Goal: Task Accomplishment & Management: Use online tool/utility

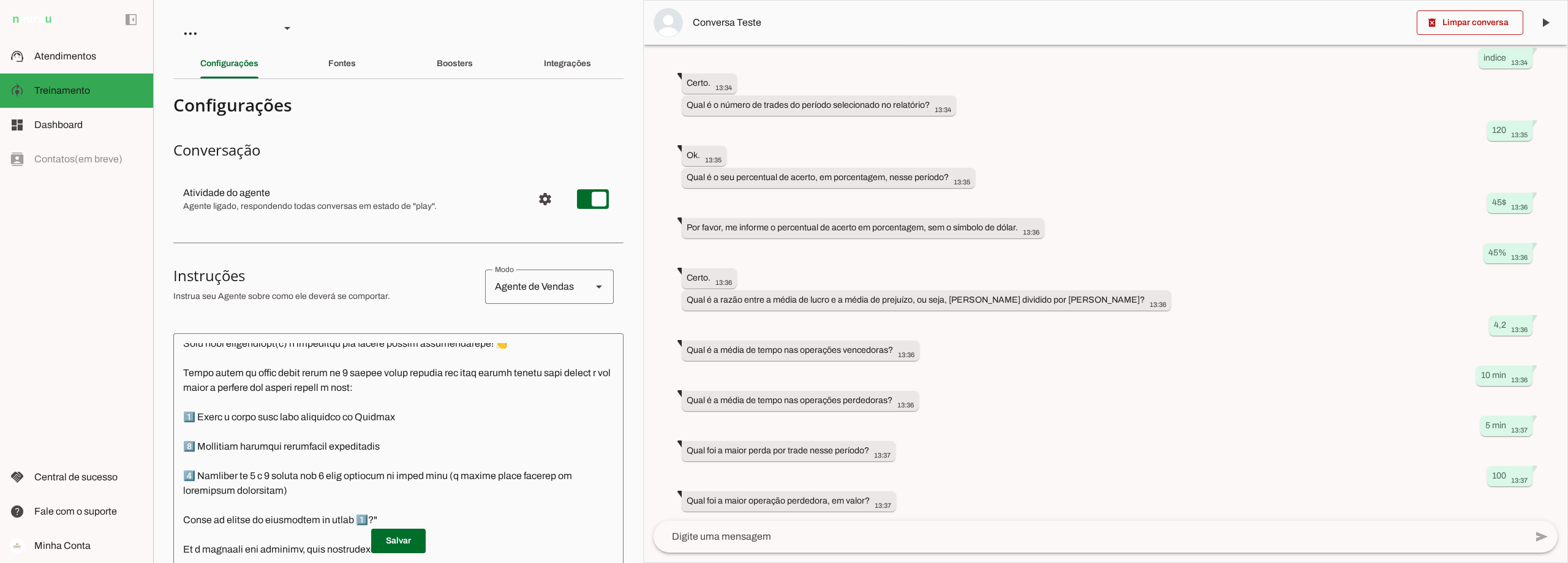
scroll to position [980, 0]
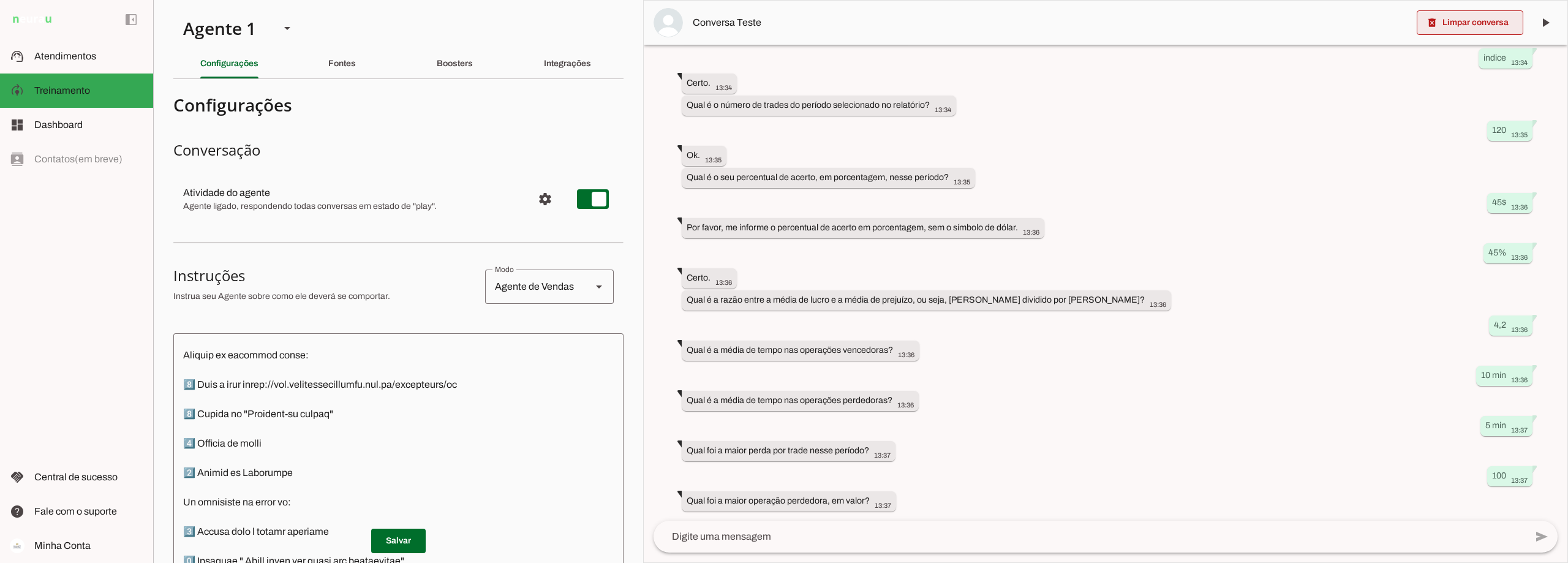
click at [1471, 20] on span at bounding box center [1470, 23] width 106 height 30
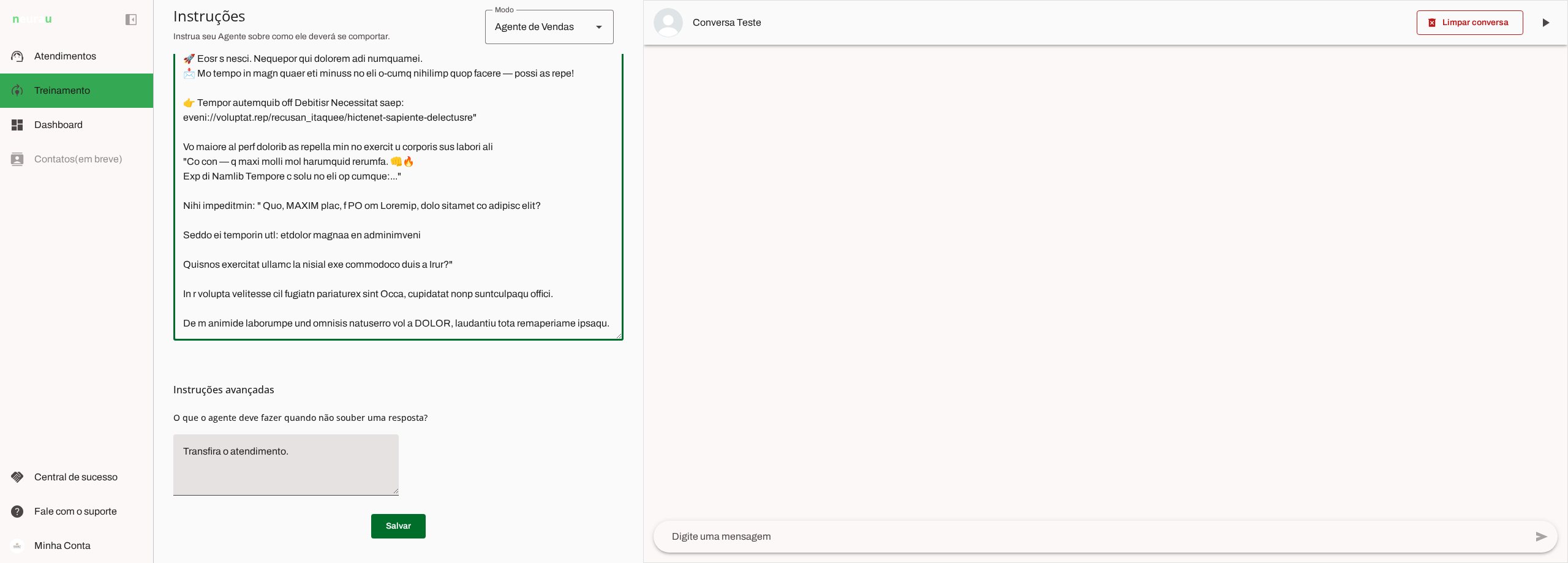
scroll to position [0, 0]
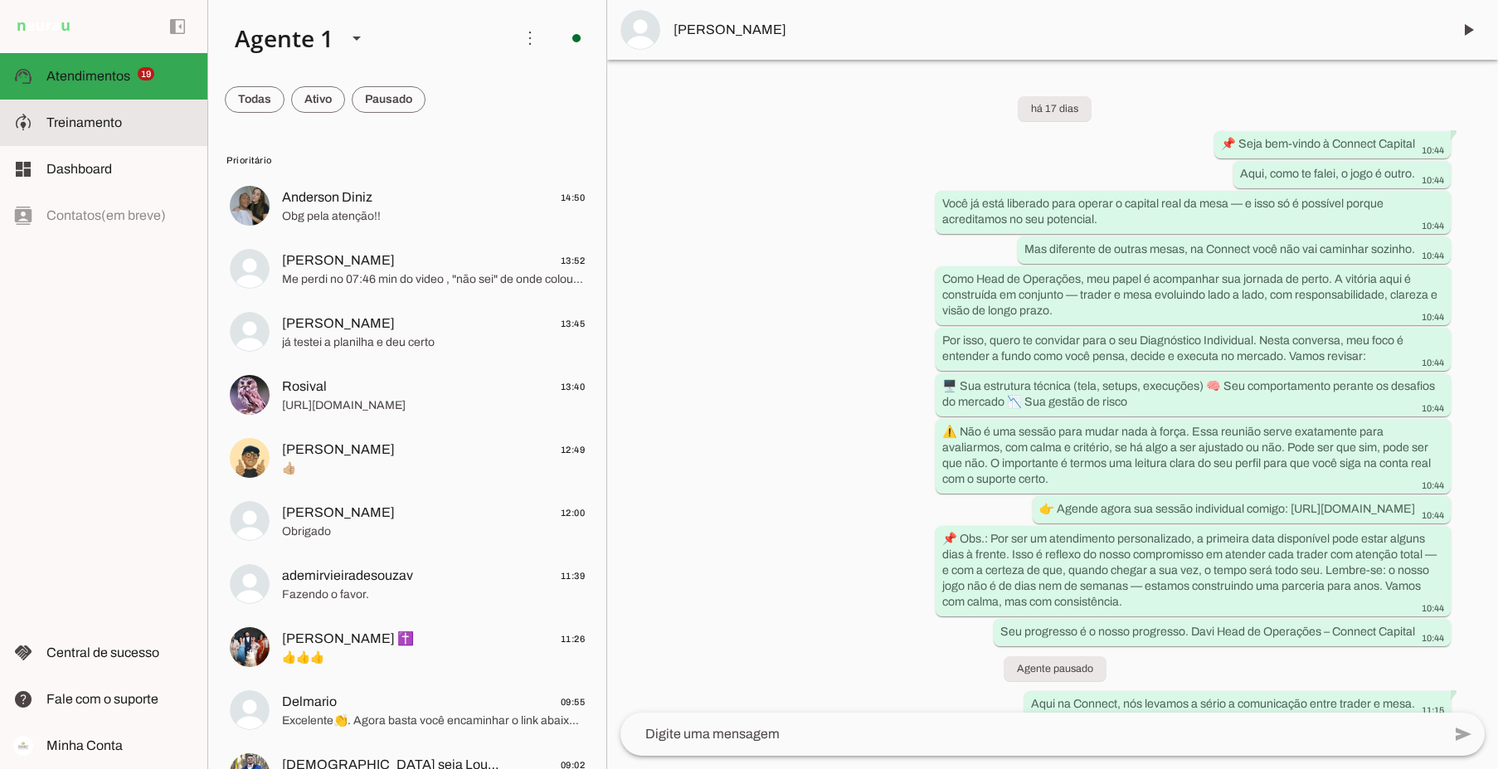
click at [121, 113] on slot at bounding box center [120, 123] width 148 height 20
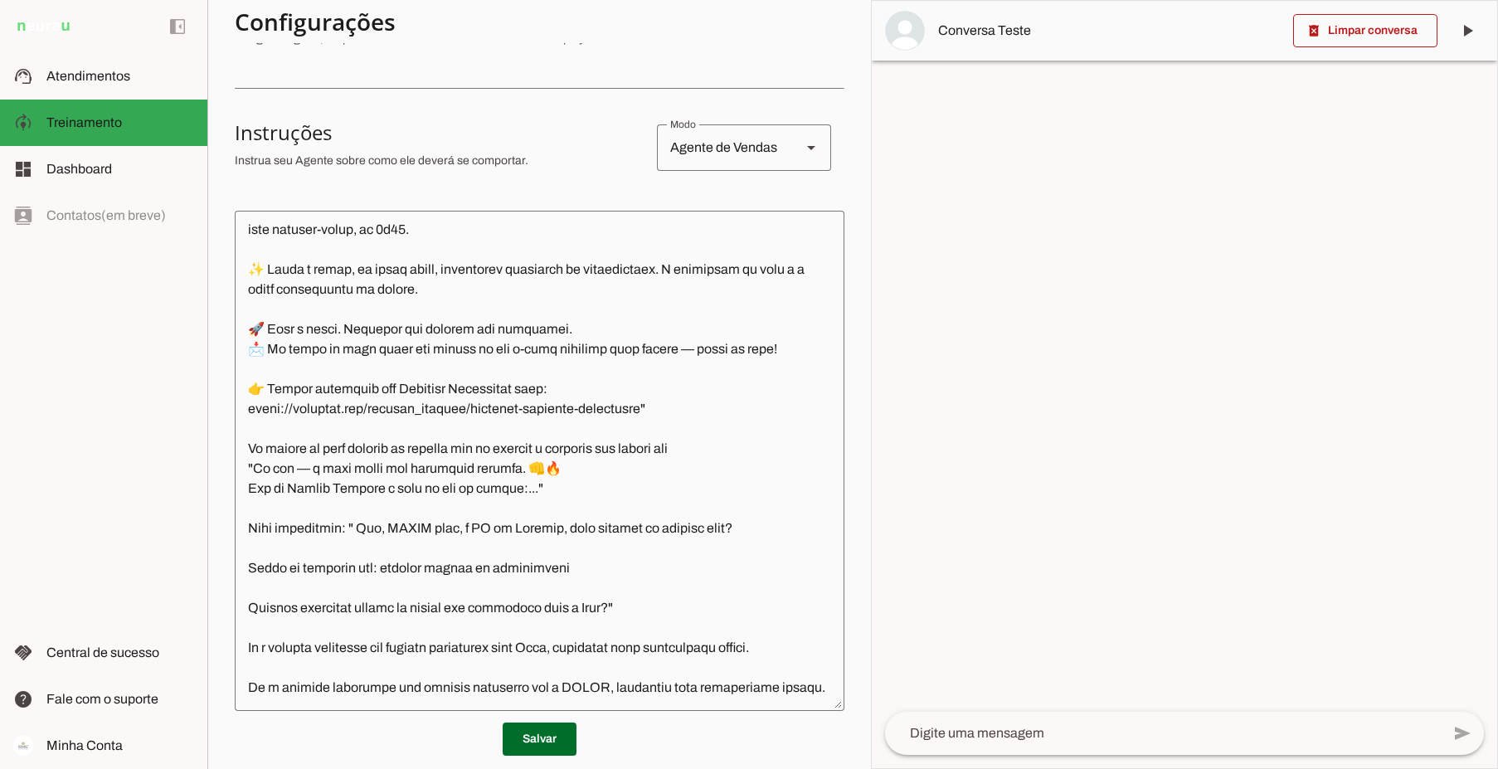
scroll to position [249, 0]
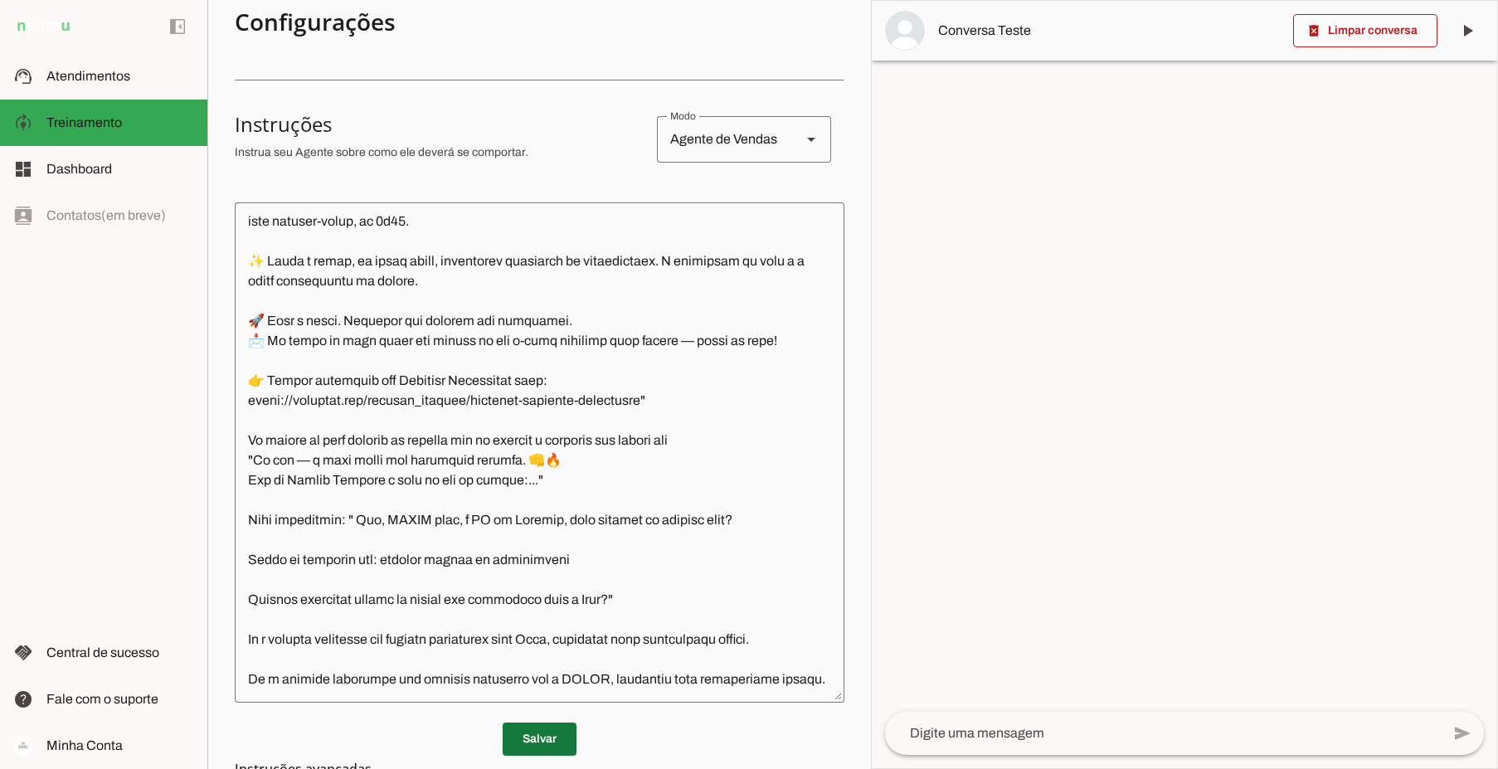
click at [552, 739] on span at bounding box center [540, 739] width 74 height 40
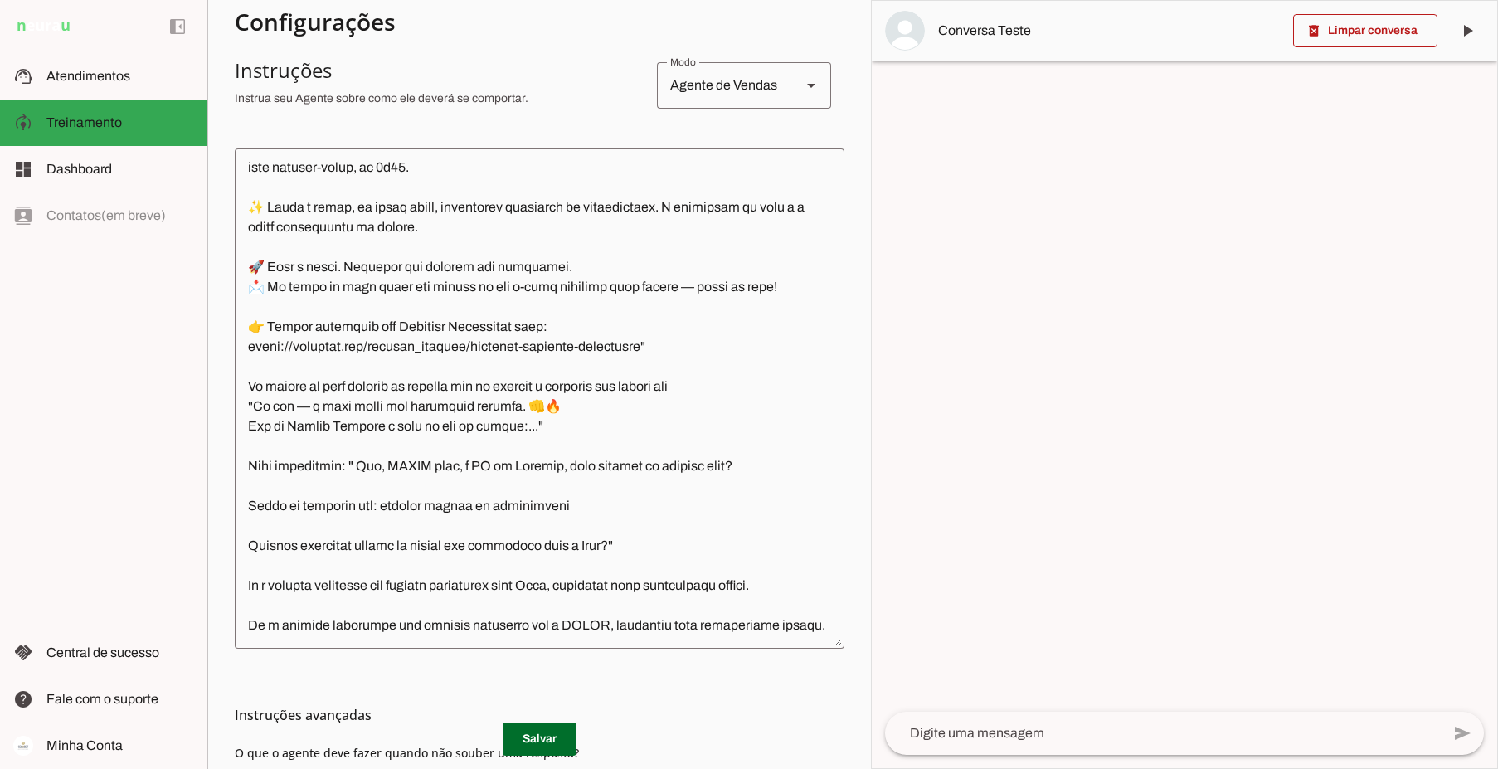
scroll to position [332, 0]
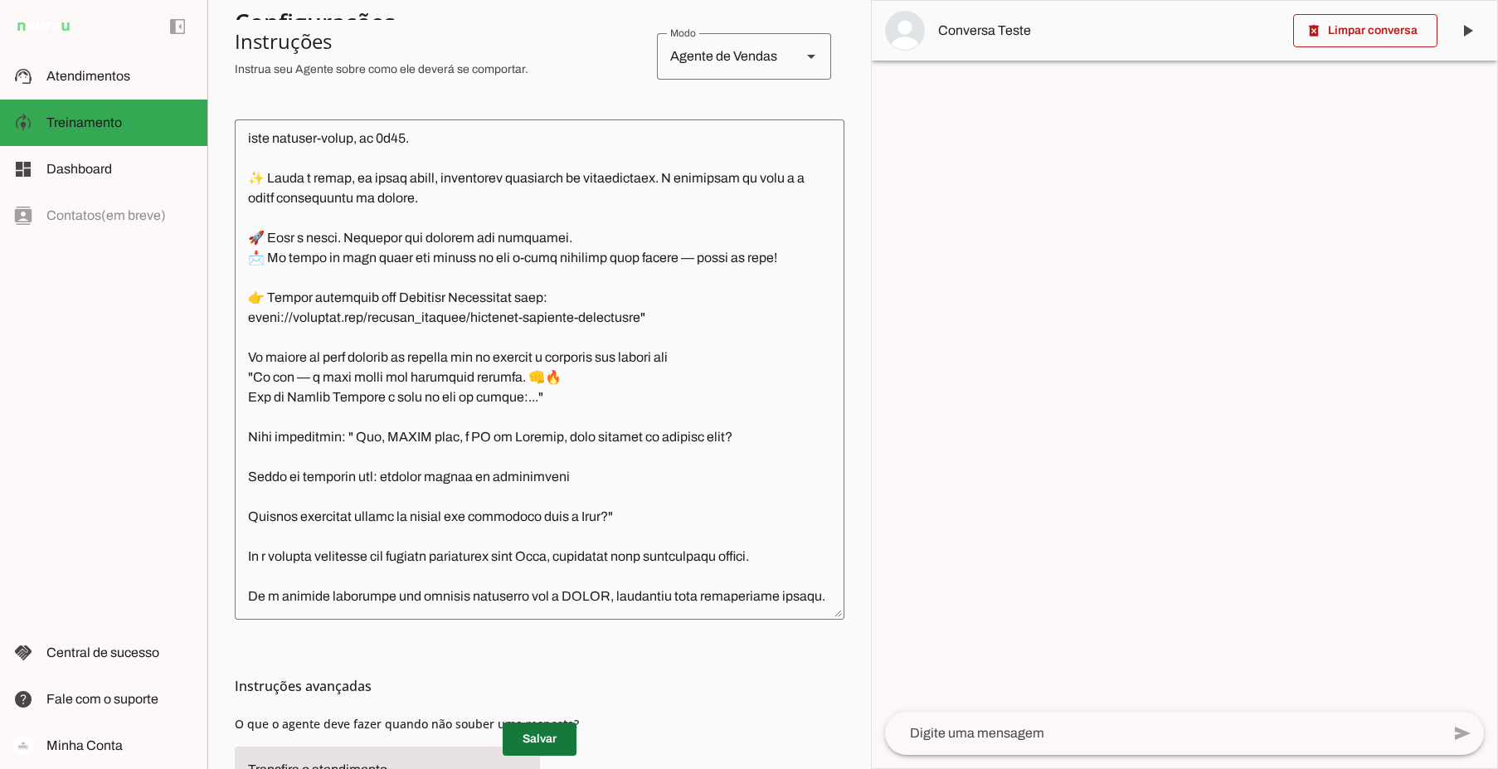
click at [547, 739] on span at bounding box center [540, 739] width 74 height 40
